Goal: Navigation & Orientation: Find specific page/section

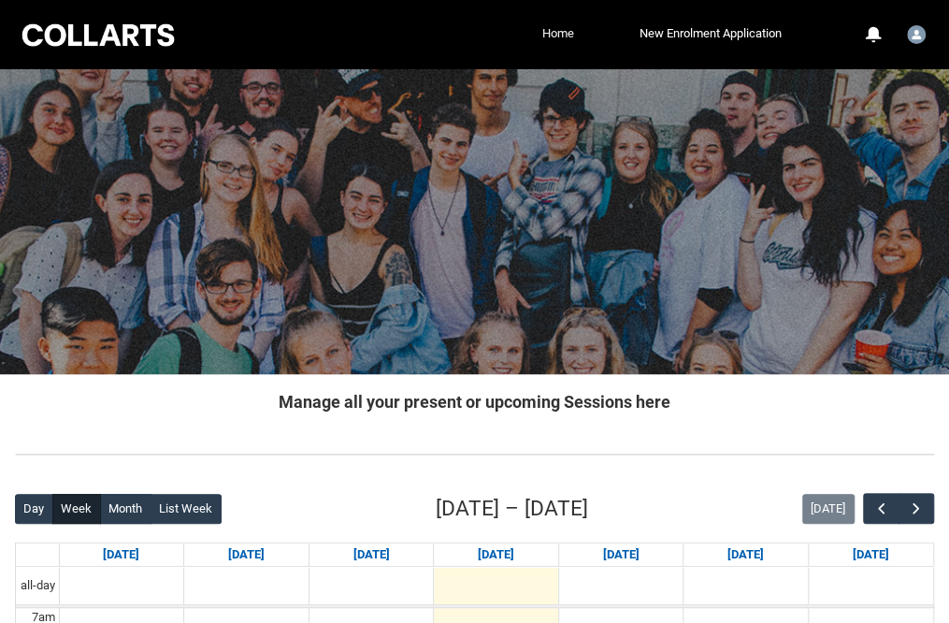
click at [569, 40] on link "Home" at bounding box center [558, 34] width 41 height 28
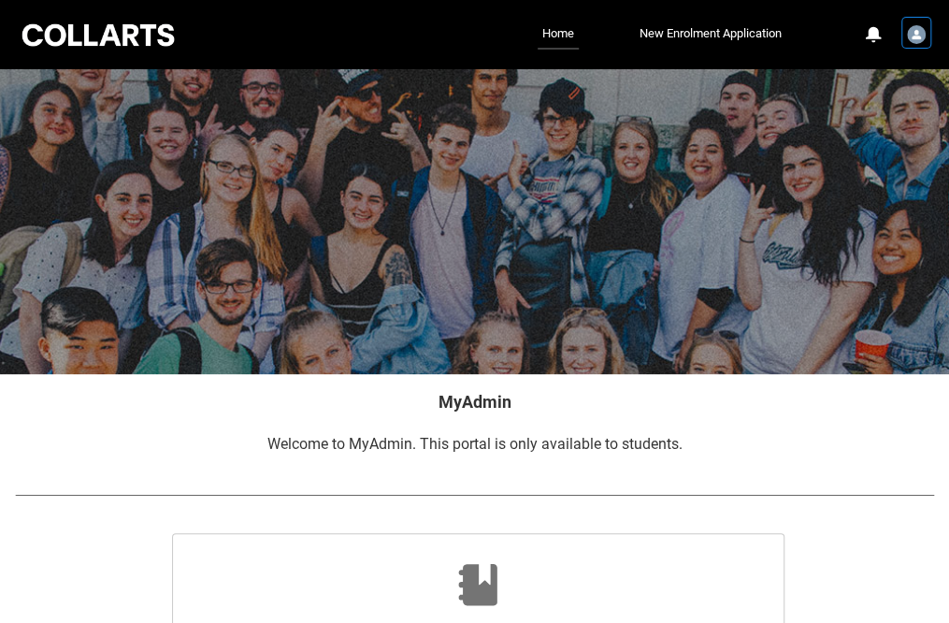
click at [904, 44] on div "User Profile Student.nzonta.7248" at bounding box center [916, 33] width 26 height 28
click at [907, 43] on div "User Profile Student.nzonta.7248" at bounding box center [916, 33] width 19 height 28
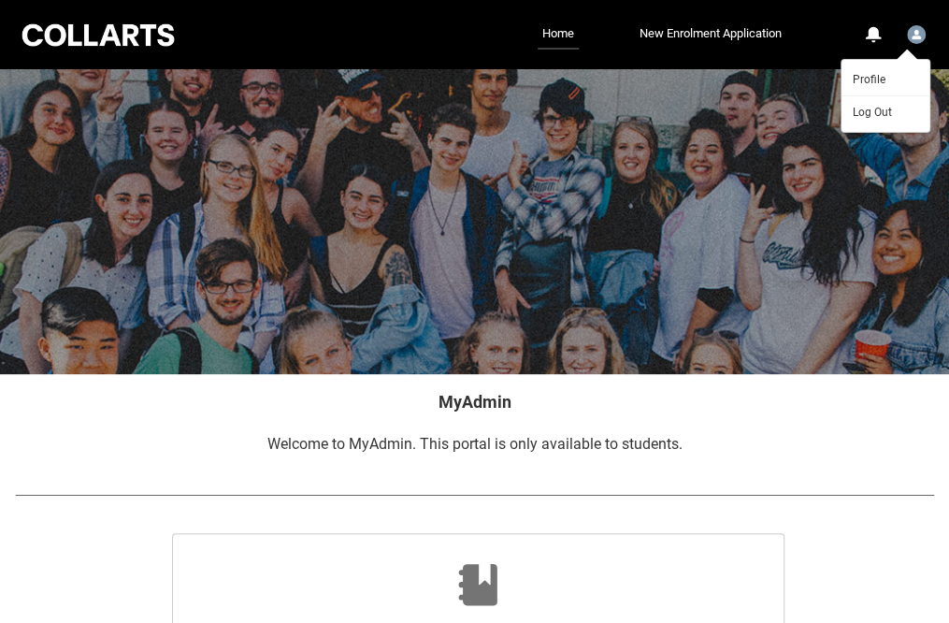
click at [735, 109] on div at bounding box center [474, 221] width 949 height 305
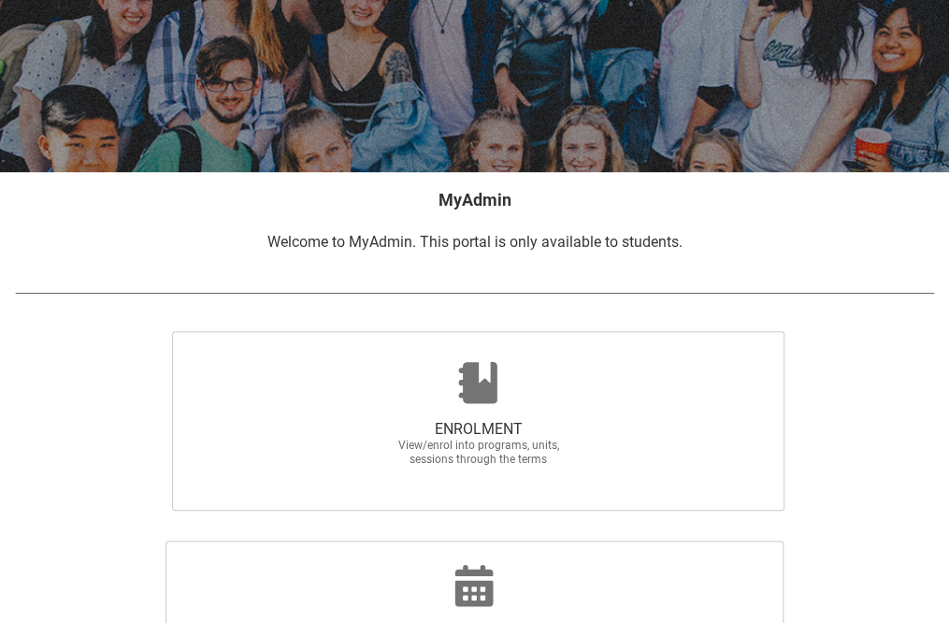
scroll to position [374, 0]
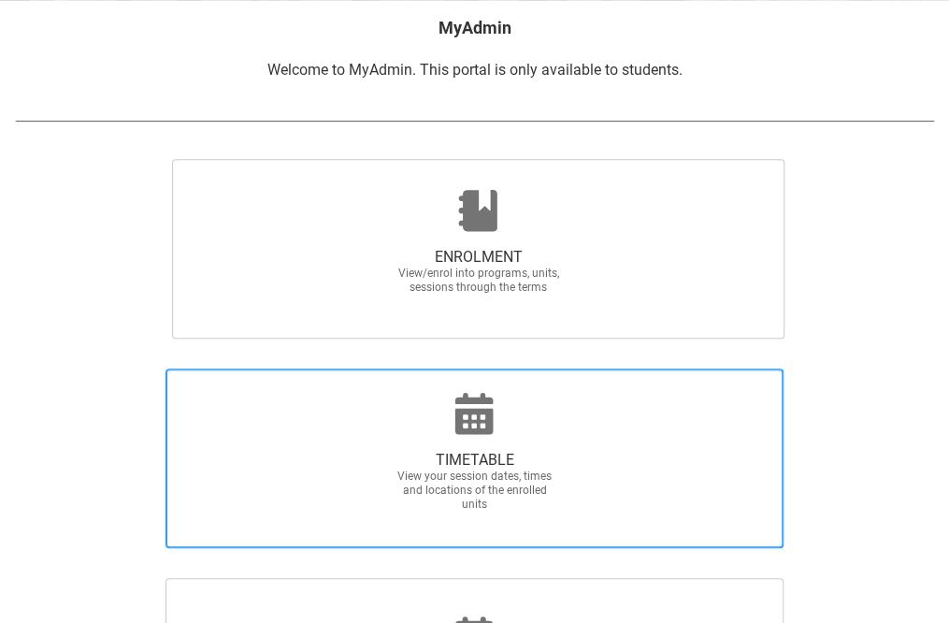
click at [452, 391] on icon at bounding box center [474, 413] width 45 height 45
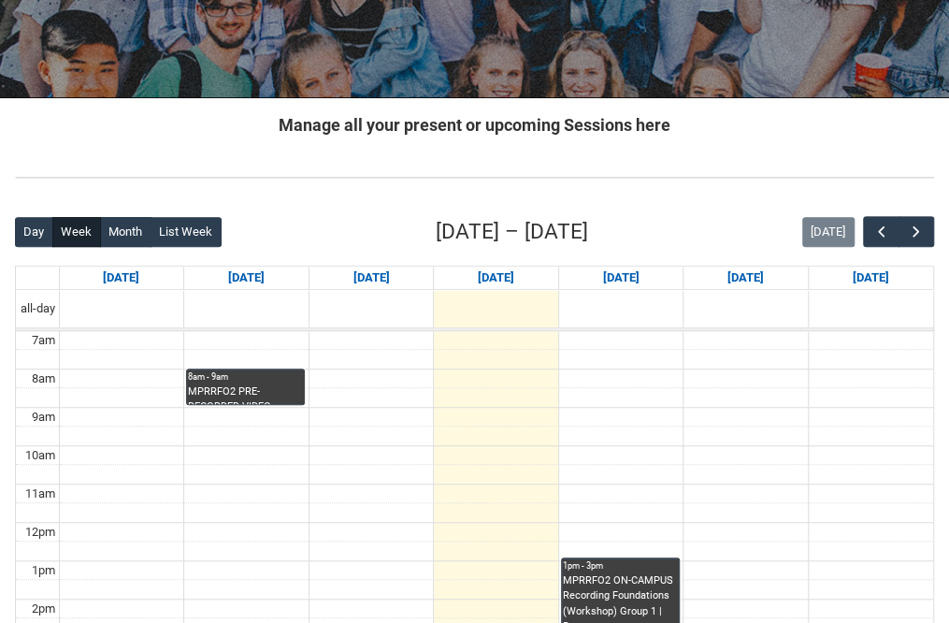
scroll to position [281, 0]
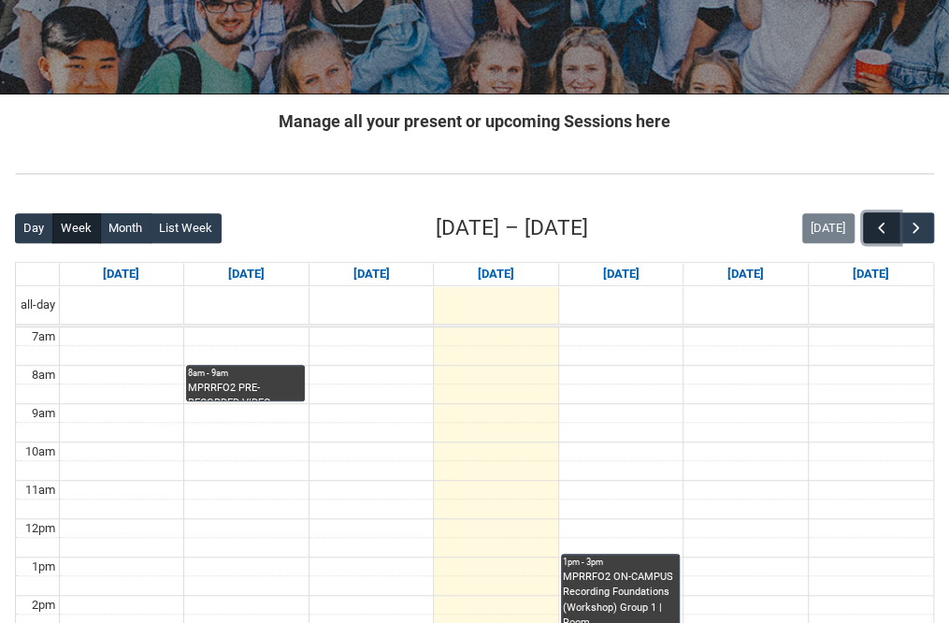
click at [883, 225] on span "button" at bounding box center [881, 228] width 19 height 19
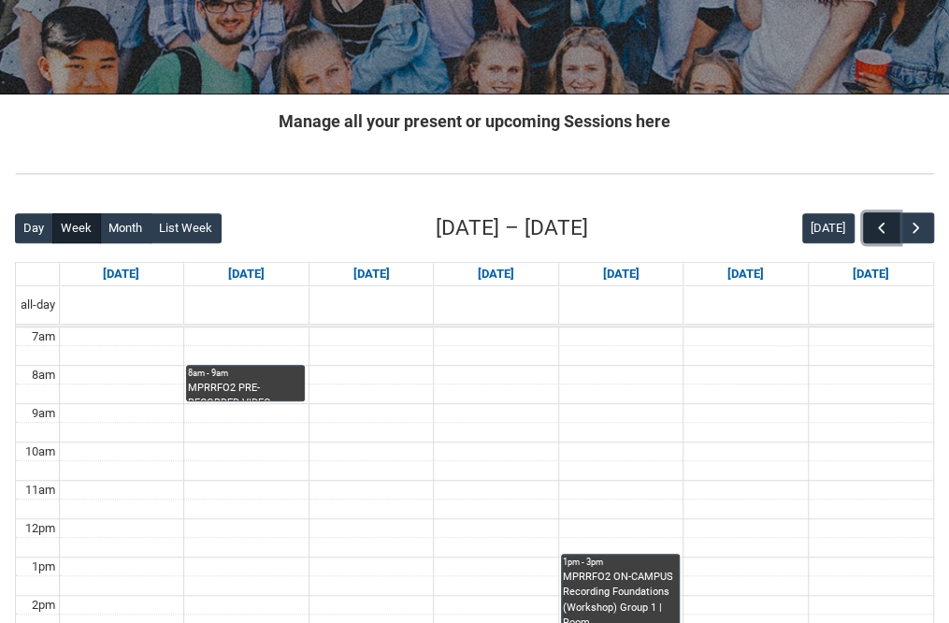
click at [880, 226] on span "button" at bounding box center [881, 228] width 19 height 19
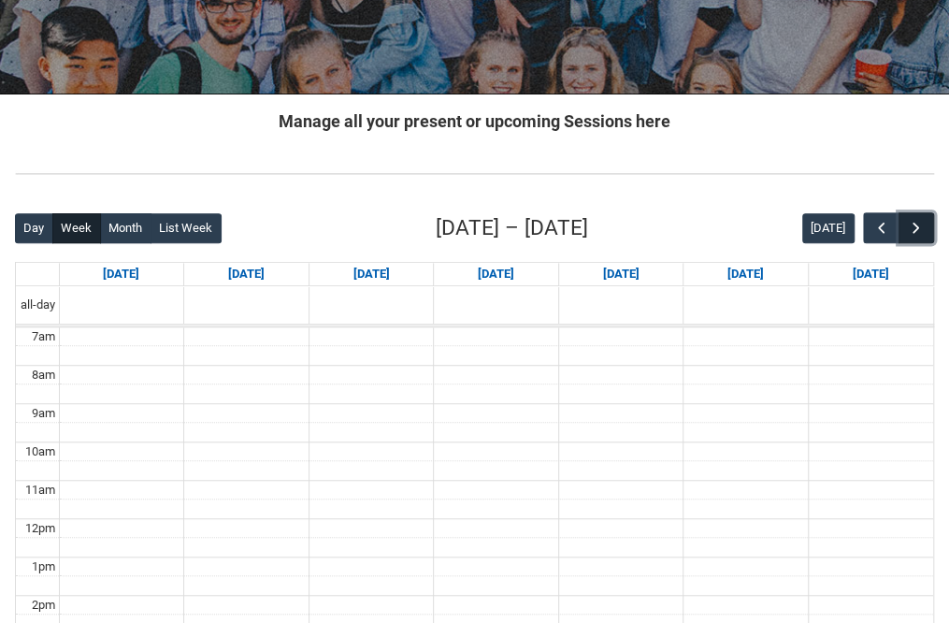
click at [918, 231] on span "button" at bounding box center [916, 228] width 19 height 19
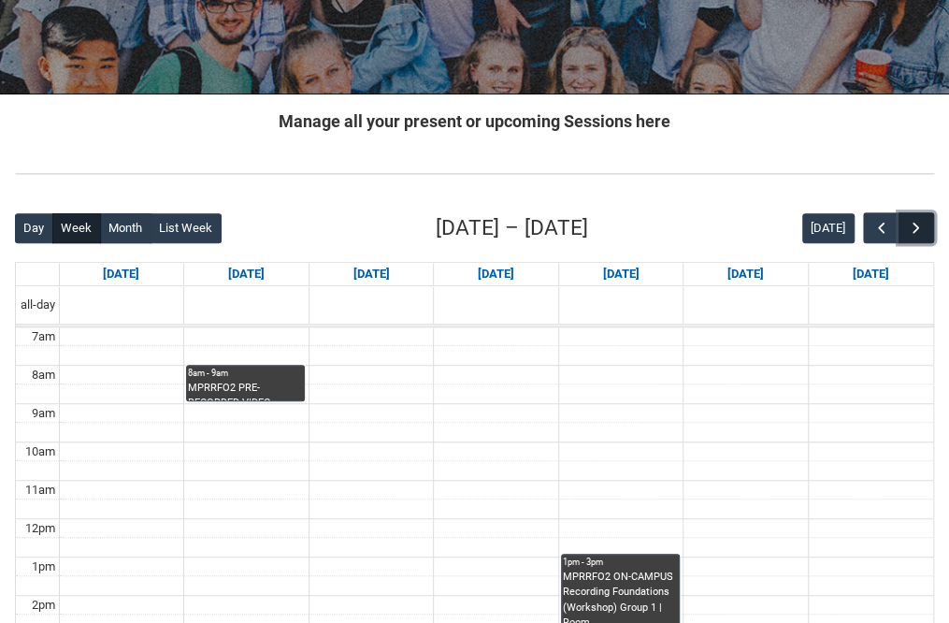
click at [916, 235] on span "button" at bounding box center [916, 228] width 19 height 19
click at [922, 233] on span "button" at bounding box center [916, 228] width 19 height 19
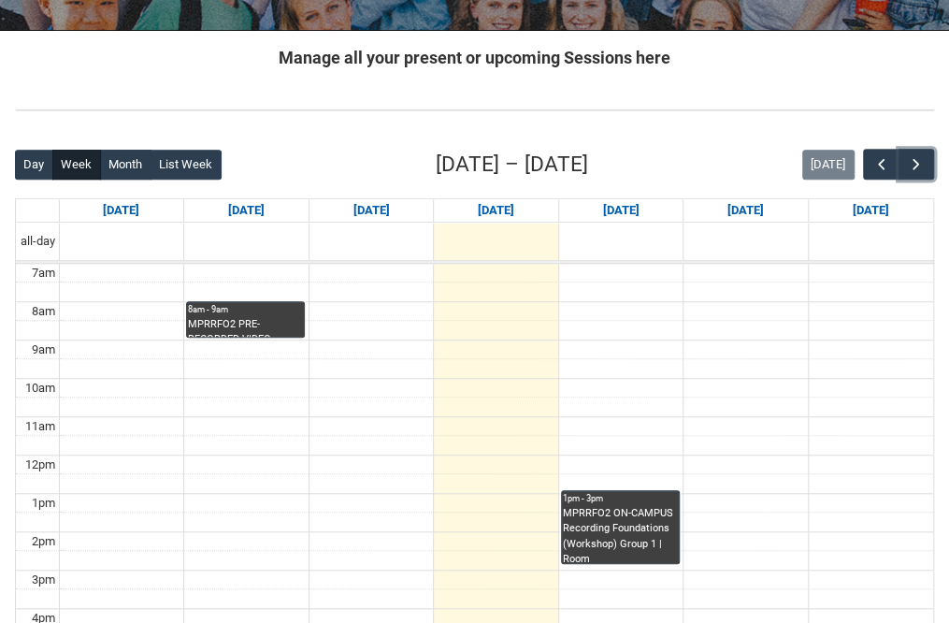
scroll to position [374, 0]
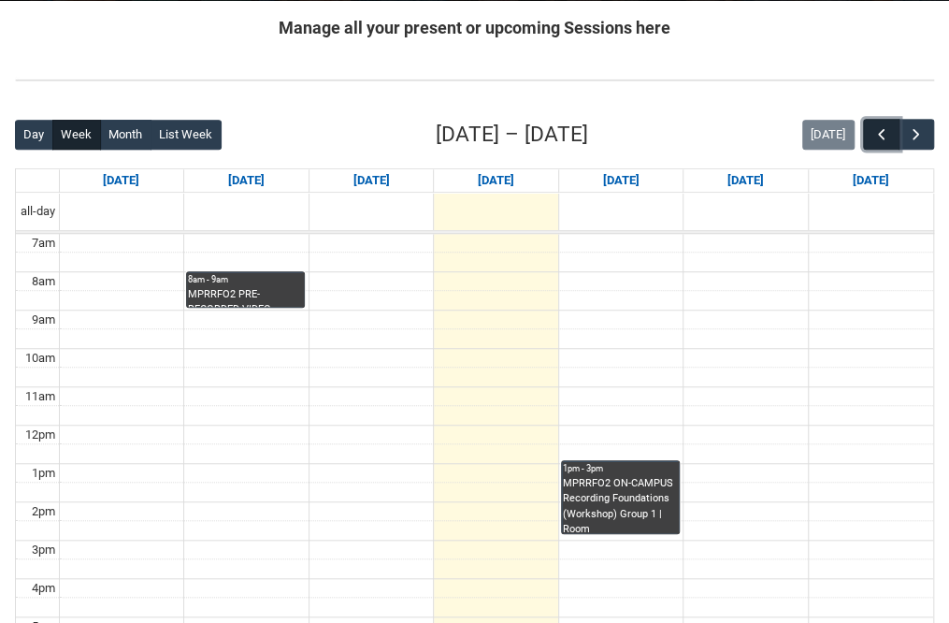
click at [886, 129] on span "button" at bounding box center [881, 134] width 19 height 19
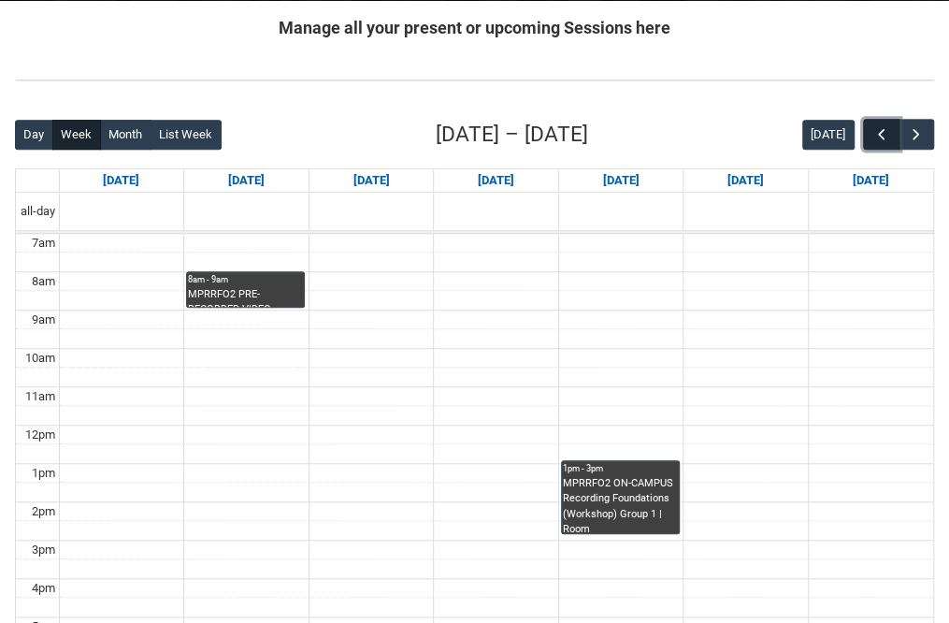
click at [886, 129] on span "button" at bounding box center [881, 134] width 19 height 19
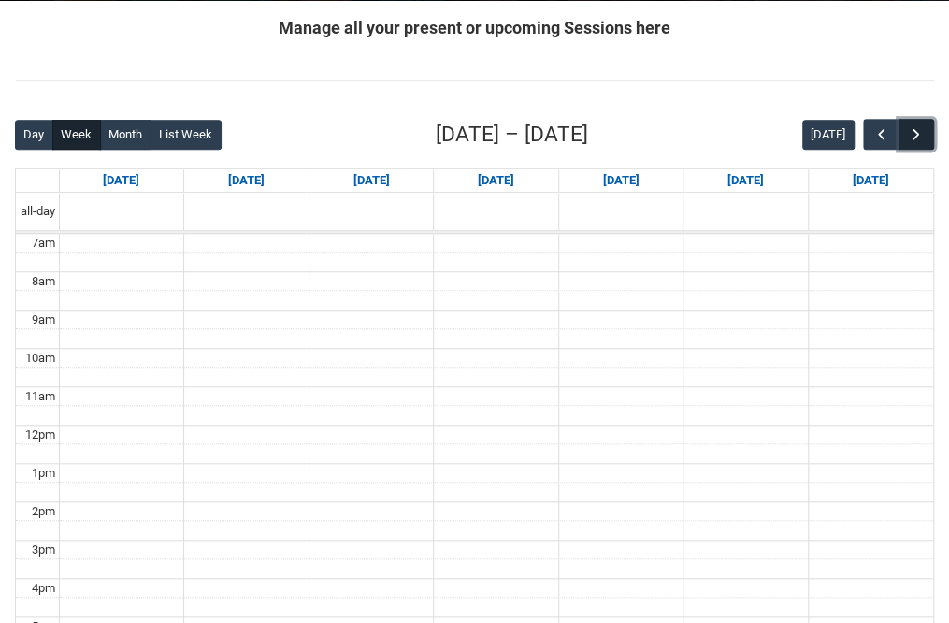
click at [915, 130] on span "button" at bounding box center [916, 134] width 19 height 19
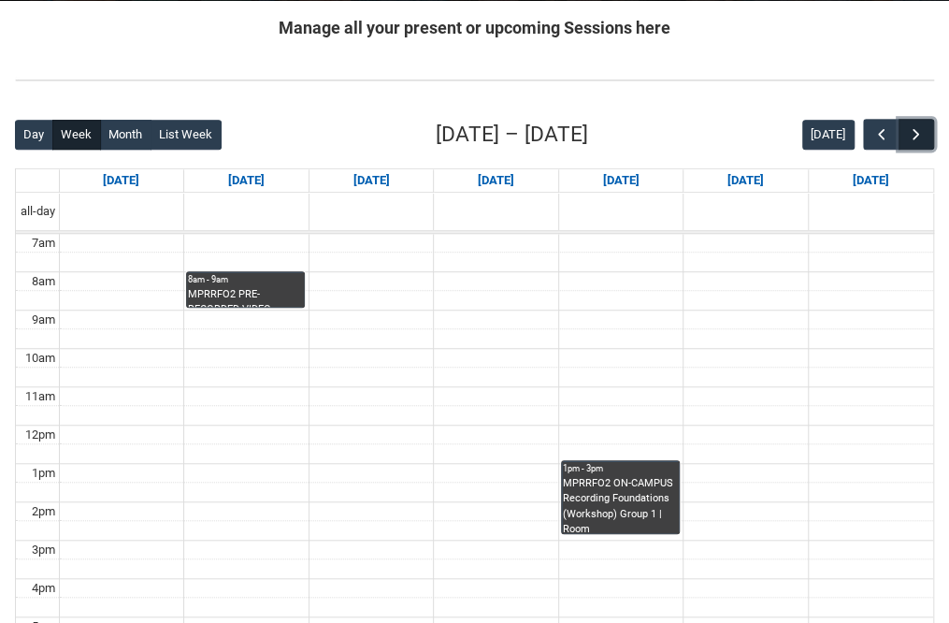
click at [915, 131] on span "button" at bounding box center [916, 134] width 19 height 19
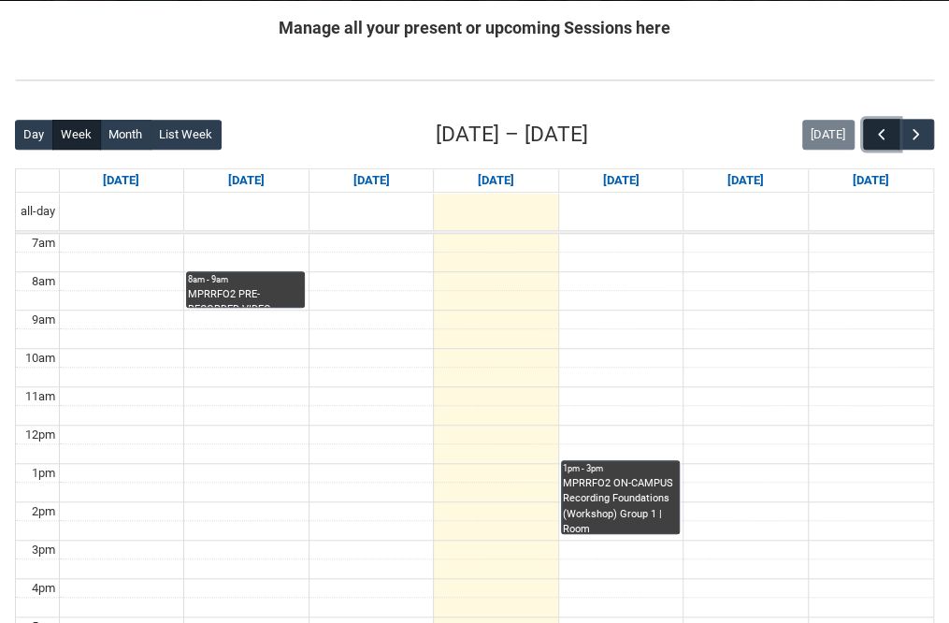
click at [883, 132] on span "button" at bounding box center [881, 134] width 19 height 19
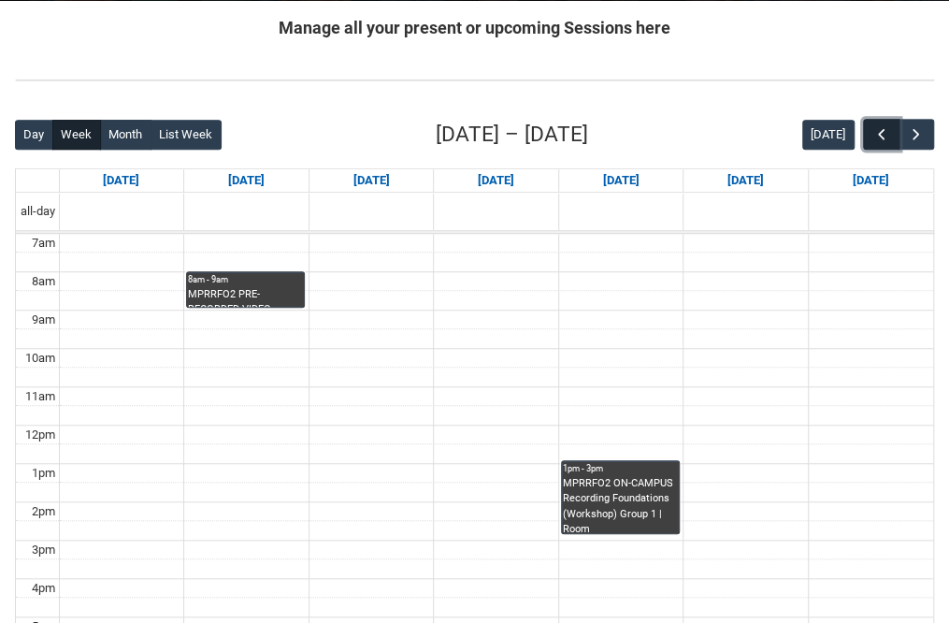
click at [883, 132] on span "button" at bounding box center [881, 134] width 19 height 19
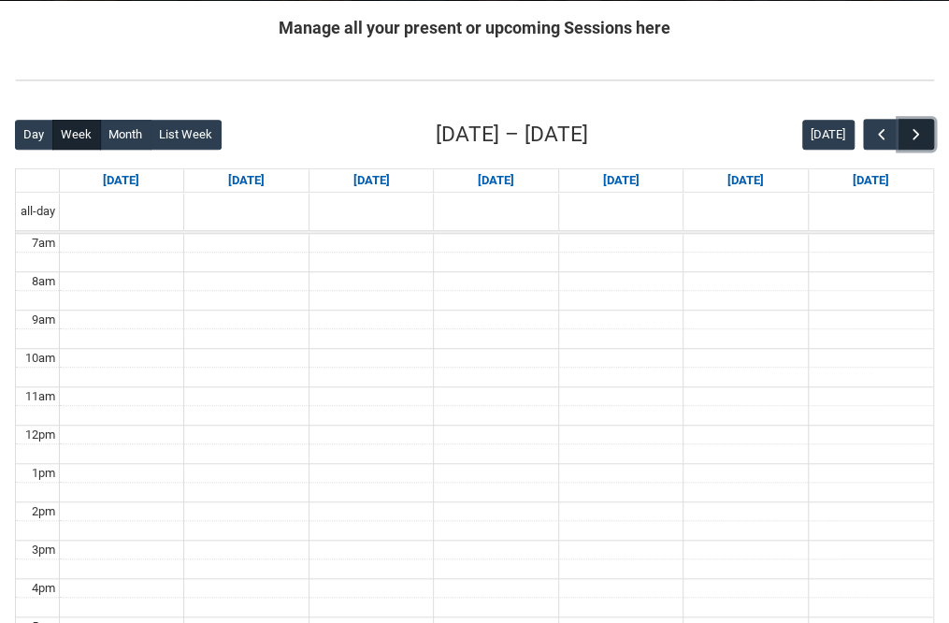
click at [918, 130] on span "button" at bounding box center [916, 134] width 19 height 19
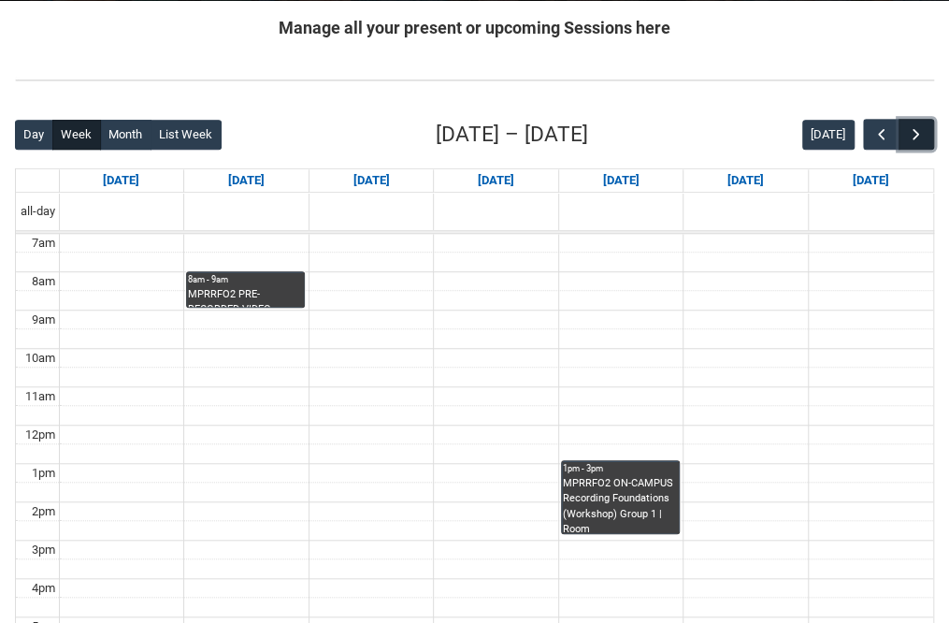
click at [918, 130] on span "button" at bounding box center [916, 134] width 19 height 19
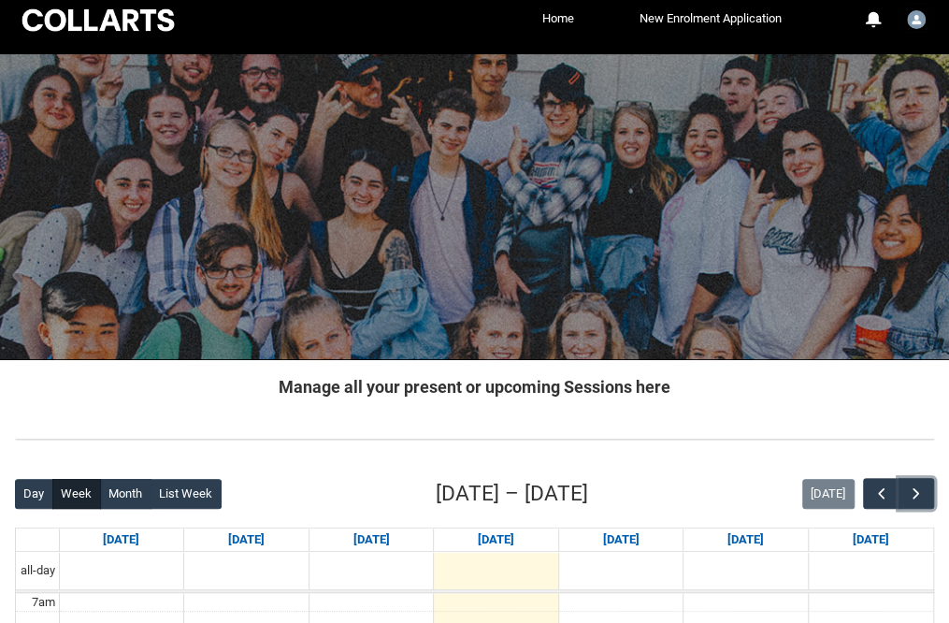
scroll to position [0, 0]
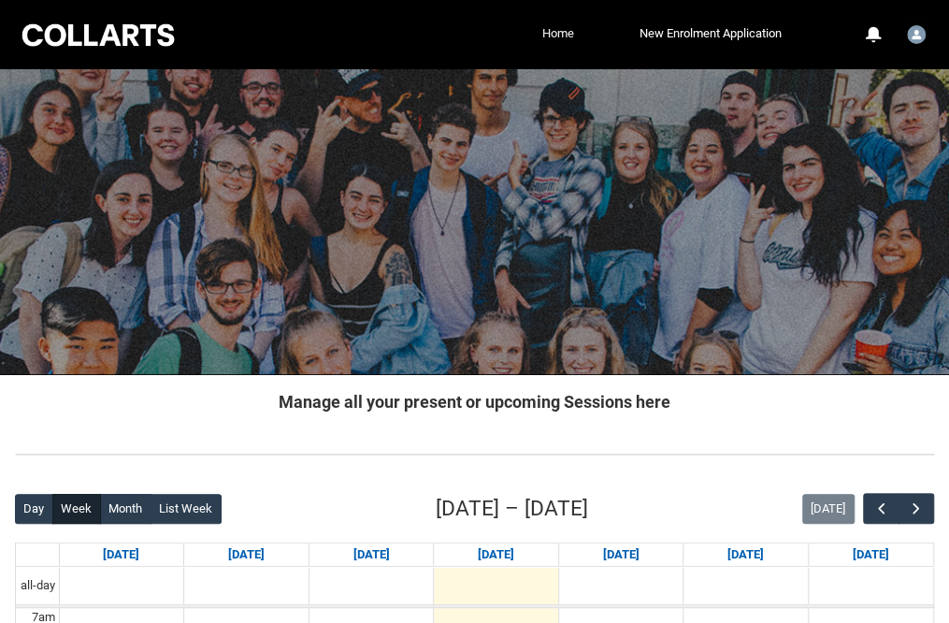
click at [564, 36] on link "Home" at bounding box center [558, 34] width 41 height 28
